Goal: Task Accomplishment & Management: Complete application form

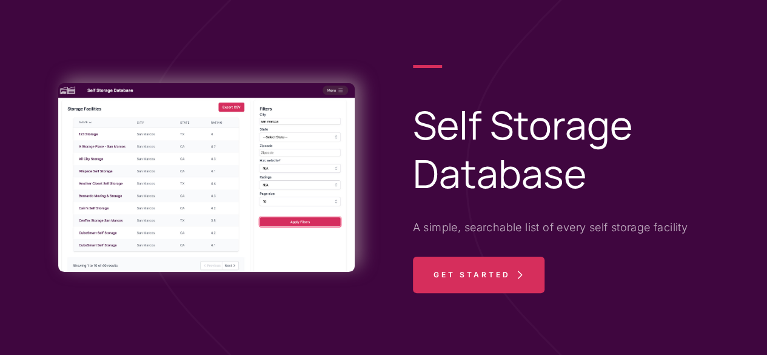
click at [497, 278] on span "Get Started" at bounding box center [471, 274] width 77 height 36
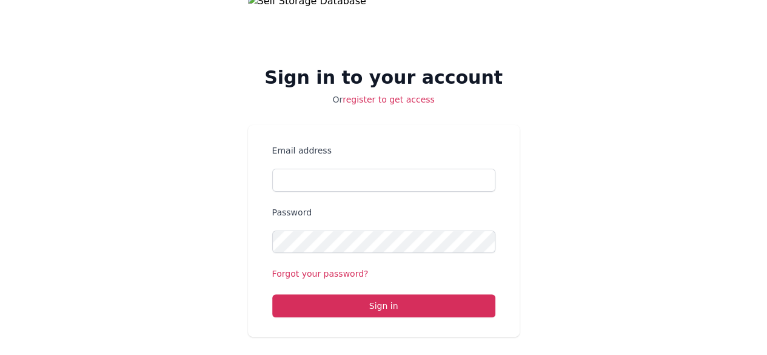
scroll to position [34, 0]
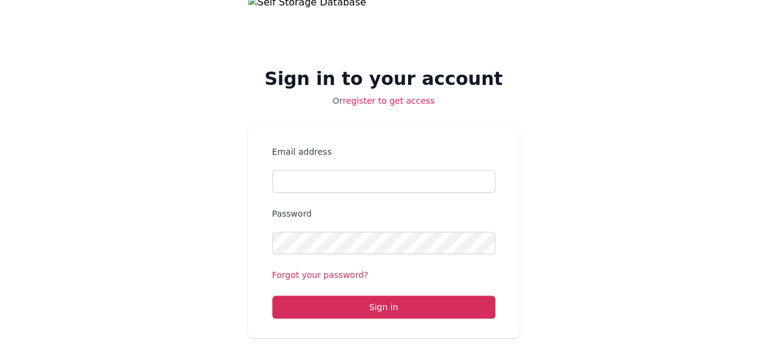
click at [373, 100] on link "register to get access" at bounding box center [388, 101] width 92 height 10
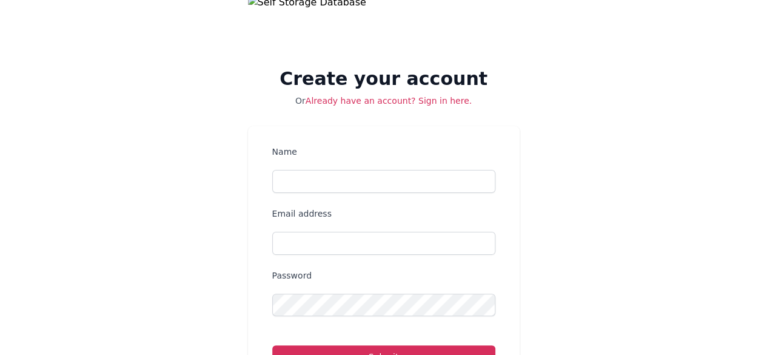
click at [373, 100] on link "Already have an account? Sign in here." at bounding box center [388, 101] width 166 height 10
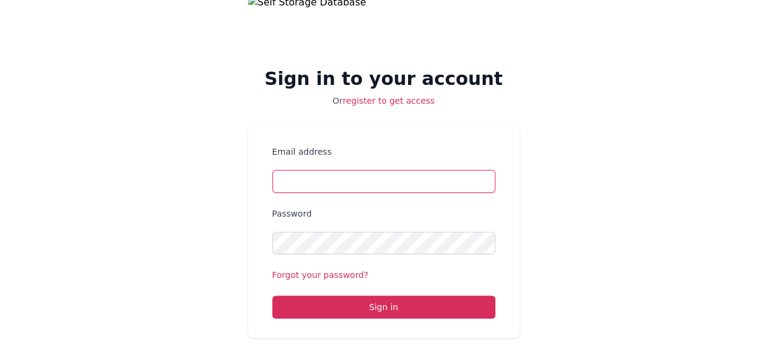
click at [334, 175] on input "Email address" at bounding box center [383, 181] width 223 height 23
type input "[EMAIL_ADDRESS]."
click at [359, 101] on link "register to get access" at bounding box center [388, 101] width 92 height 10
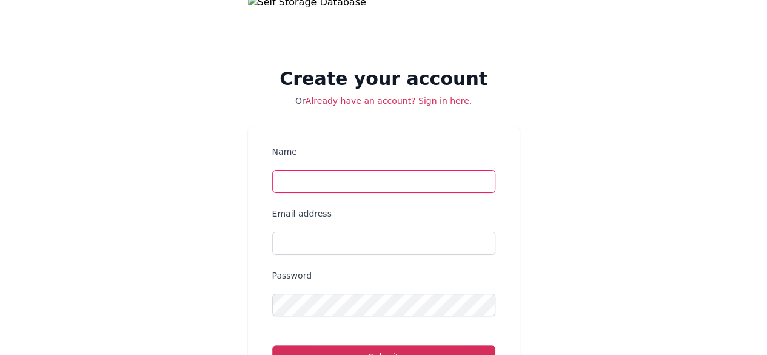
click at [339, 188] on input "Name" at bounding box center [383, 181] width 223 height 23
type input "amiet"
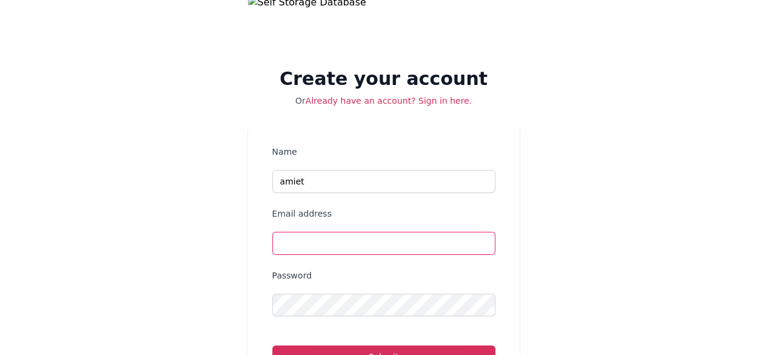
type input "c"
click at [377, 248] on input "[EMAIL_ADDRESS]." at bounding box center [383, 242] width 223 height 23
type input "[EMAIL_ADDRESS][DOMAIN_NAME]"
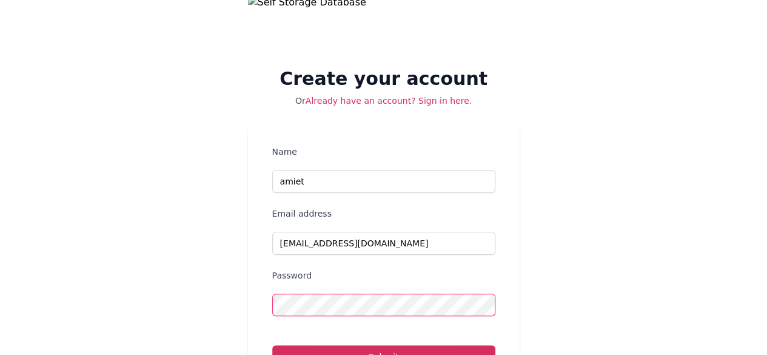
scroll to position [95, 0]
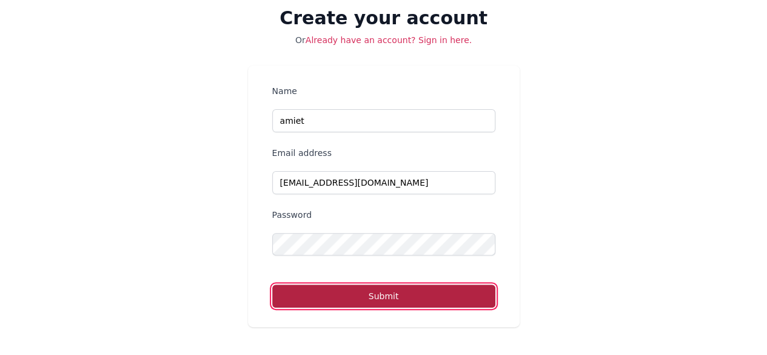
click at [364, 291] on button "Submit" at bounding box center [383, 295] width 223 height 23
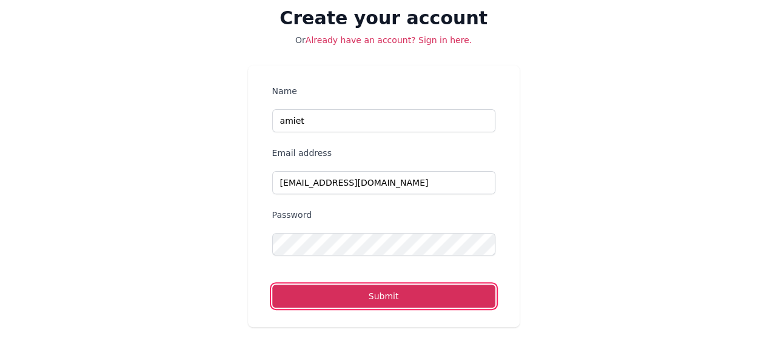
scroll to position [0, 0]
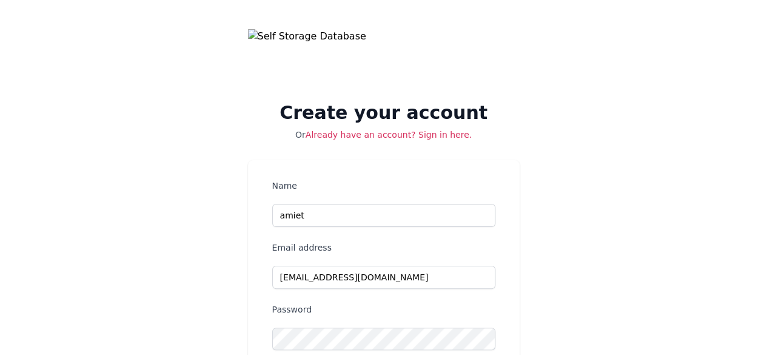
scroll to position [34, 0]
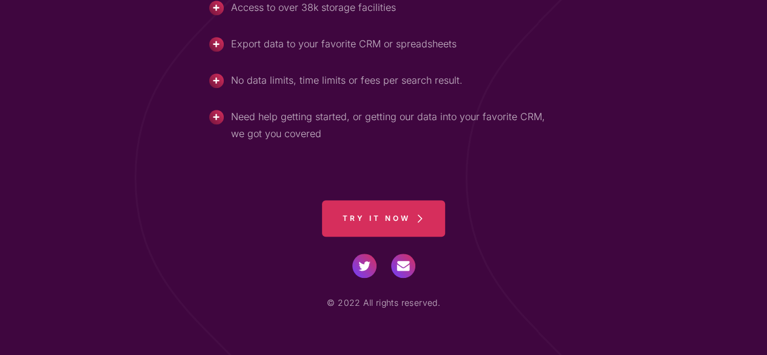
scroll to position [562, 0]
